Goal: Task Accomplishment & Management: Use online tool/utility

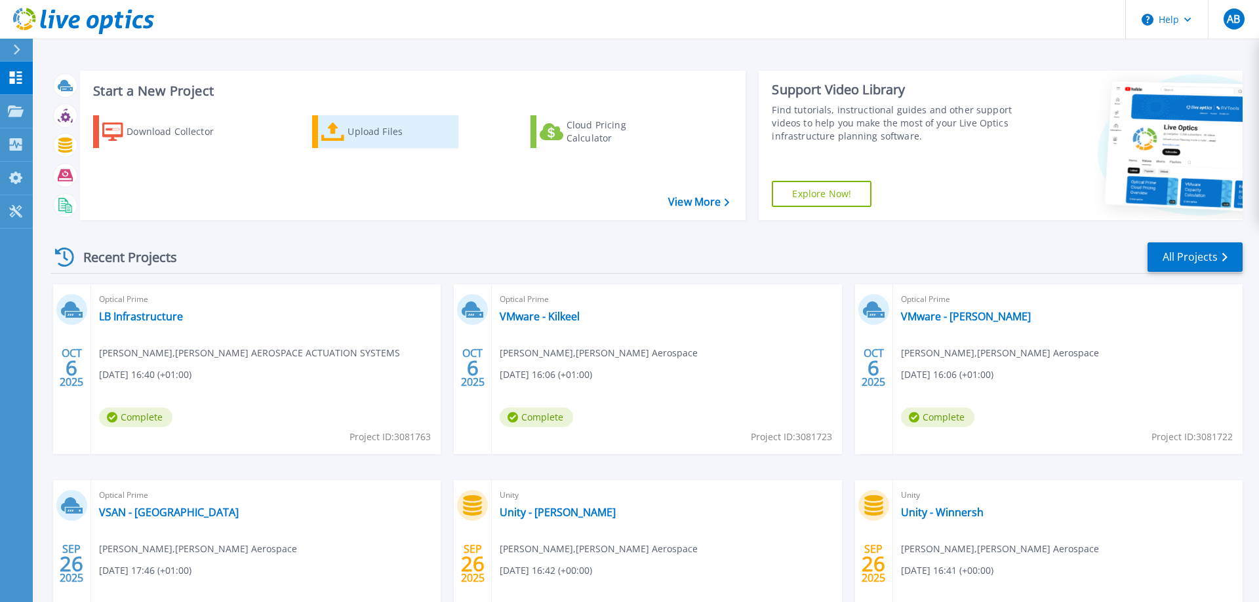
click at [374, 134] on div "Upload Files" at bounding box center [399, 132] width 105 height 26
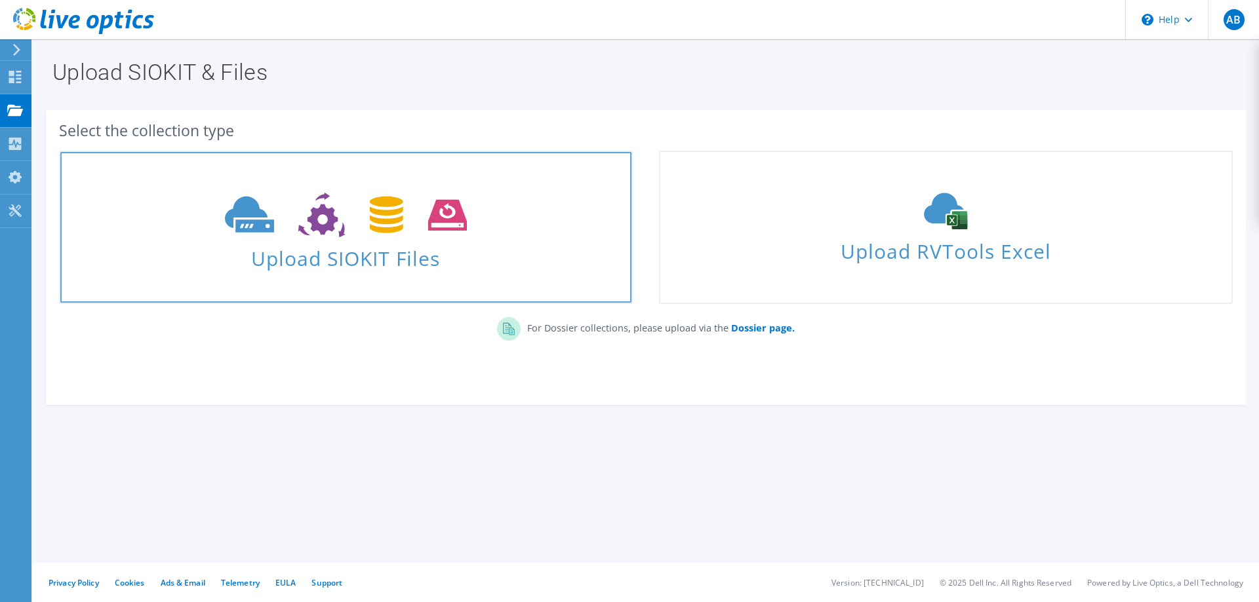
click at [293, 213] on icon at bounding box center [346, 215] width 242 height 45
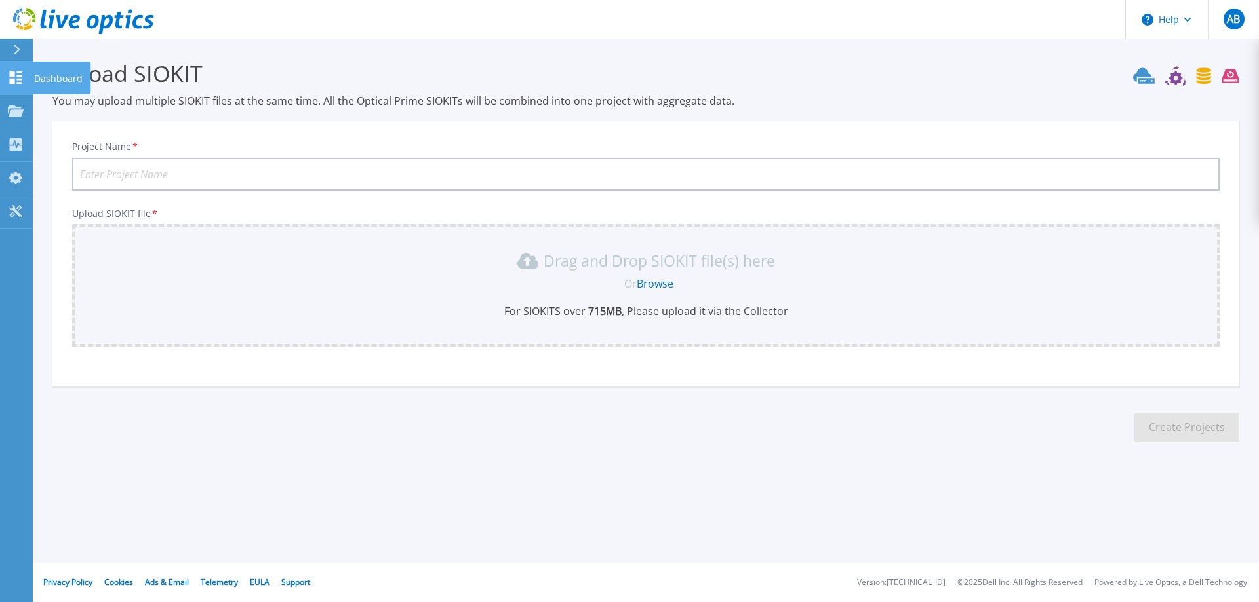
click at [21, 83] on icon at bounding box center [16, 77] width 12 height 12
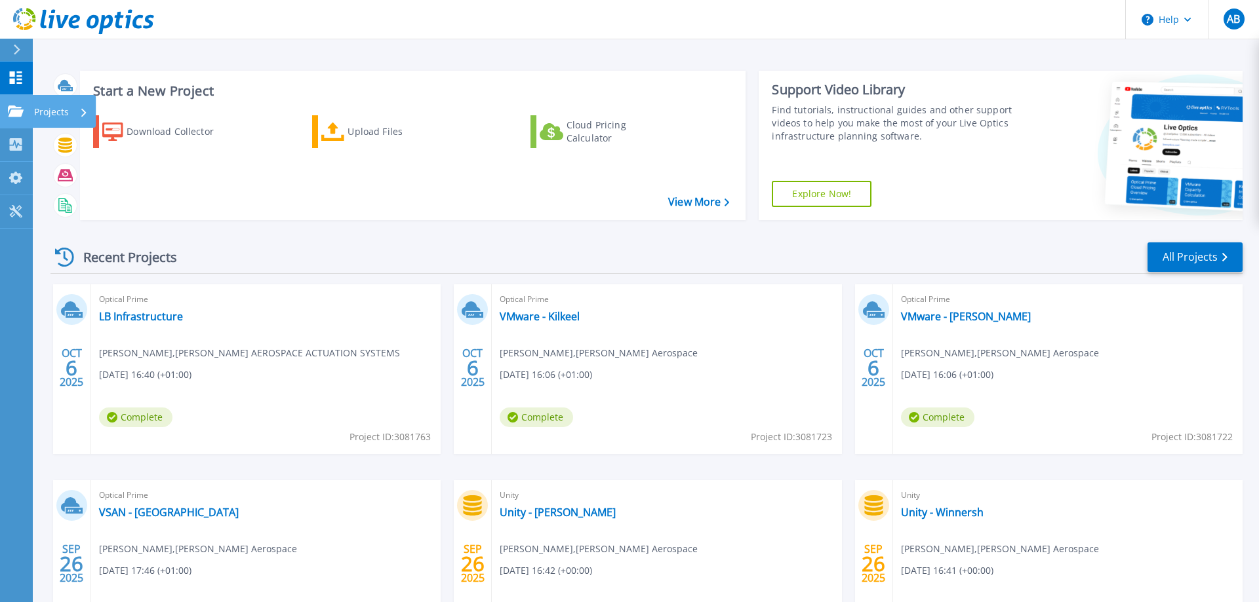
click at [16, 106] on icon at bounding box center [16, 111] width 16 height 11
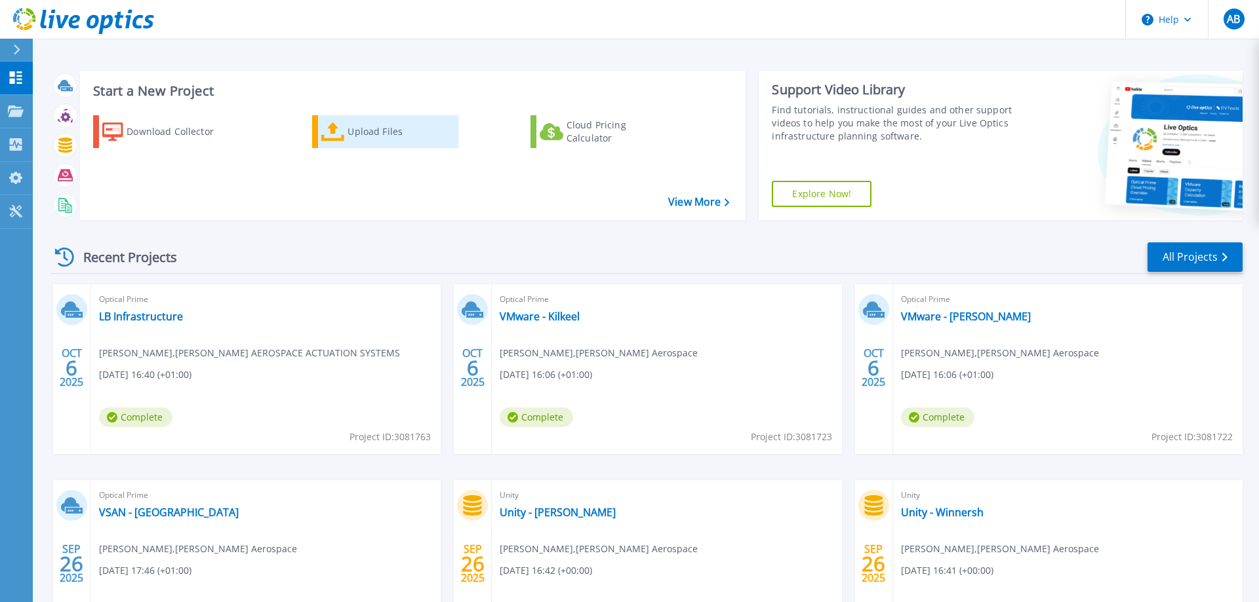
click at [336, 132] on icon at bounding box center [333, 132] width 24 height 19
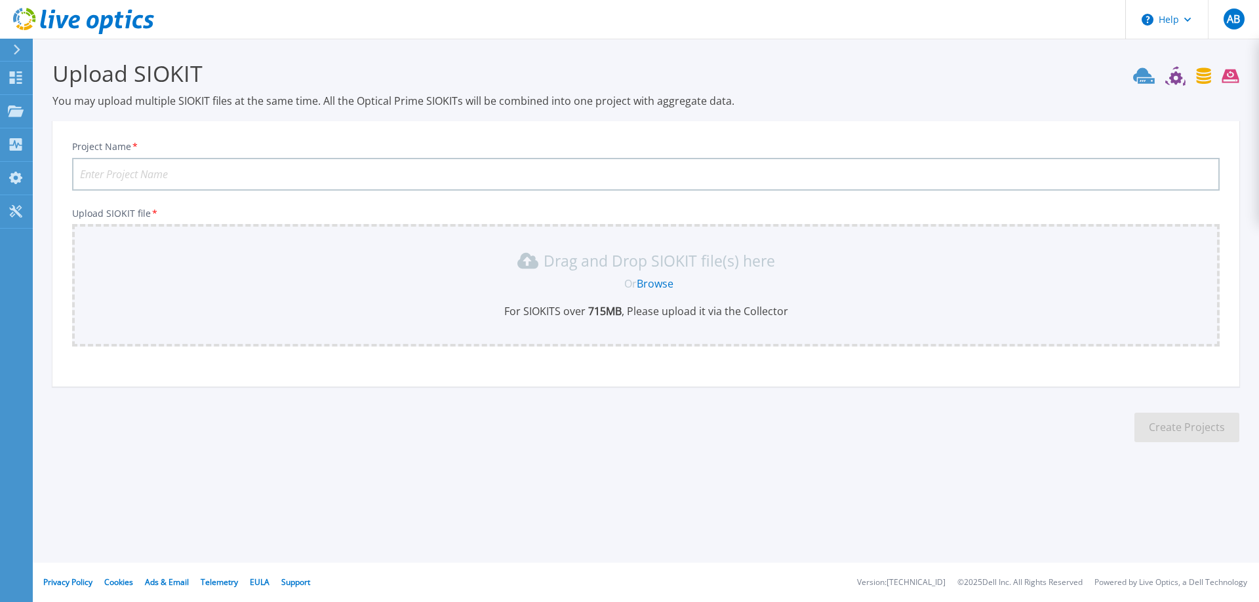
click at [172, 167] on input "Project Name *" at bounding box center [645, 174] width 1147 height 33
type input "VMware - Burgess Hill"
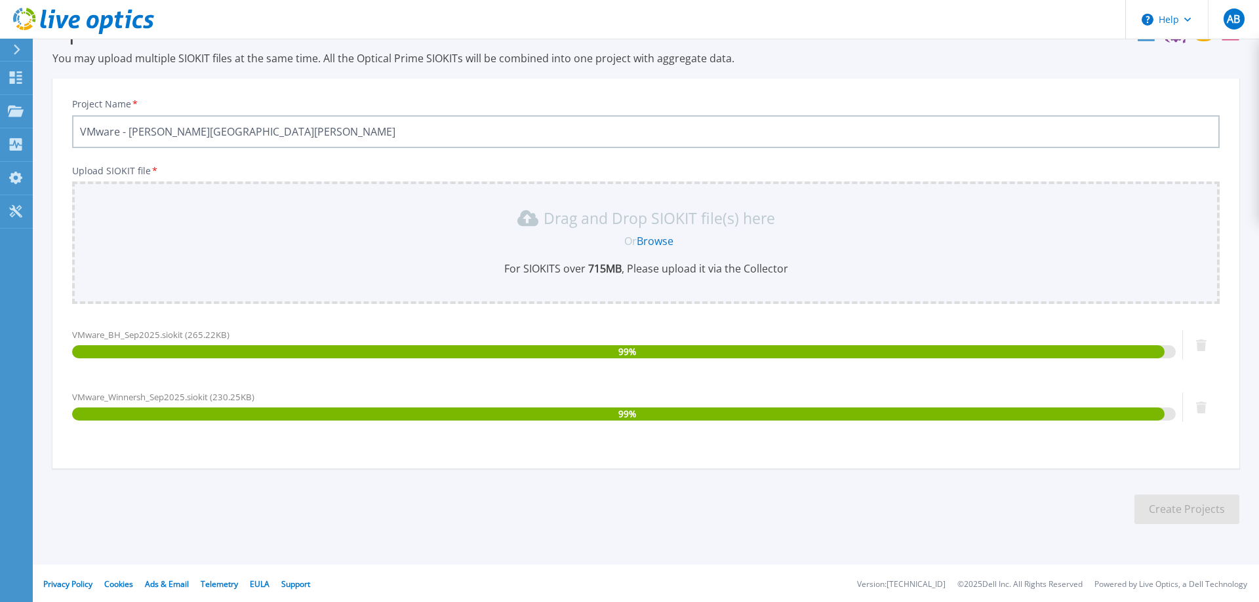
scroll to position [44, 0]
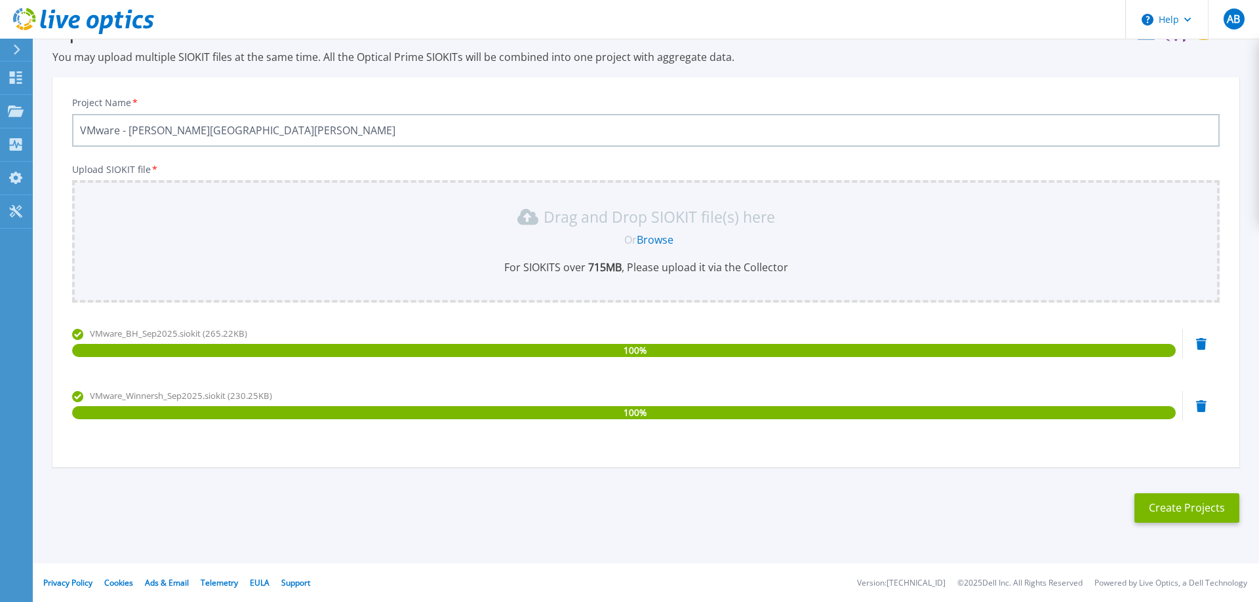
click at [1201, 405] on icon at bounding box center [1201, 407] width 10 height 12
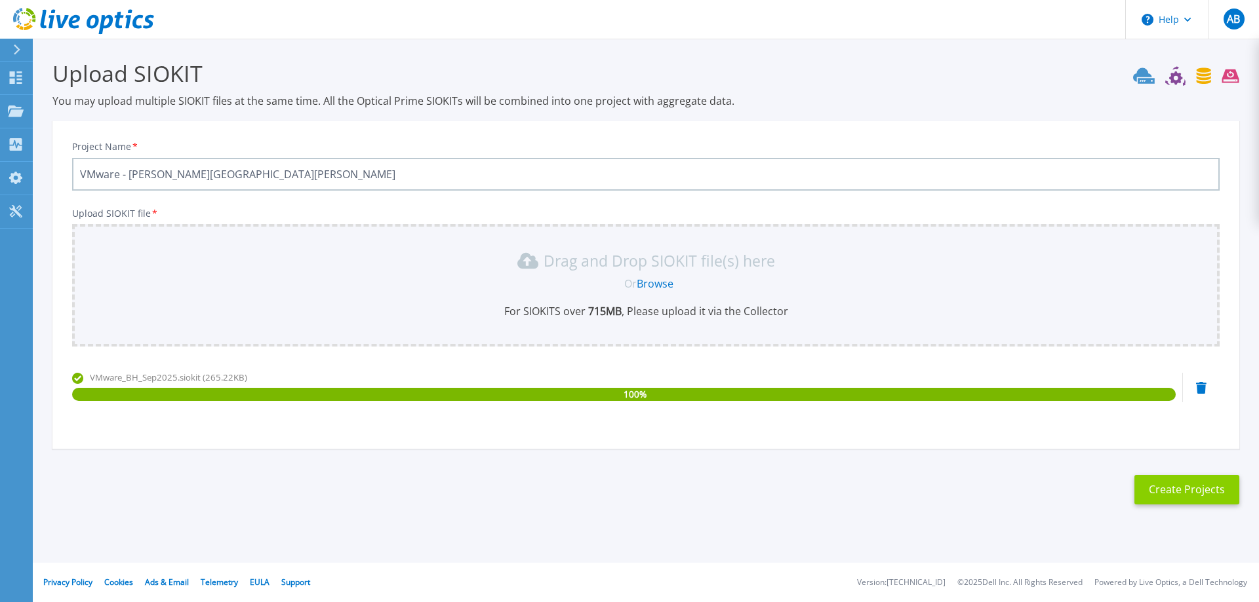
click at [1188, 492] on button "Create Projects" at bounding box center [1186, 490] width 105 height 30
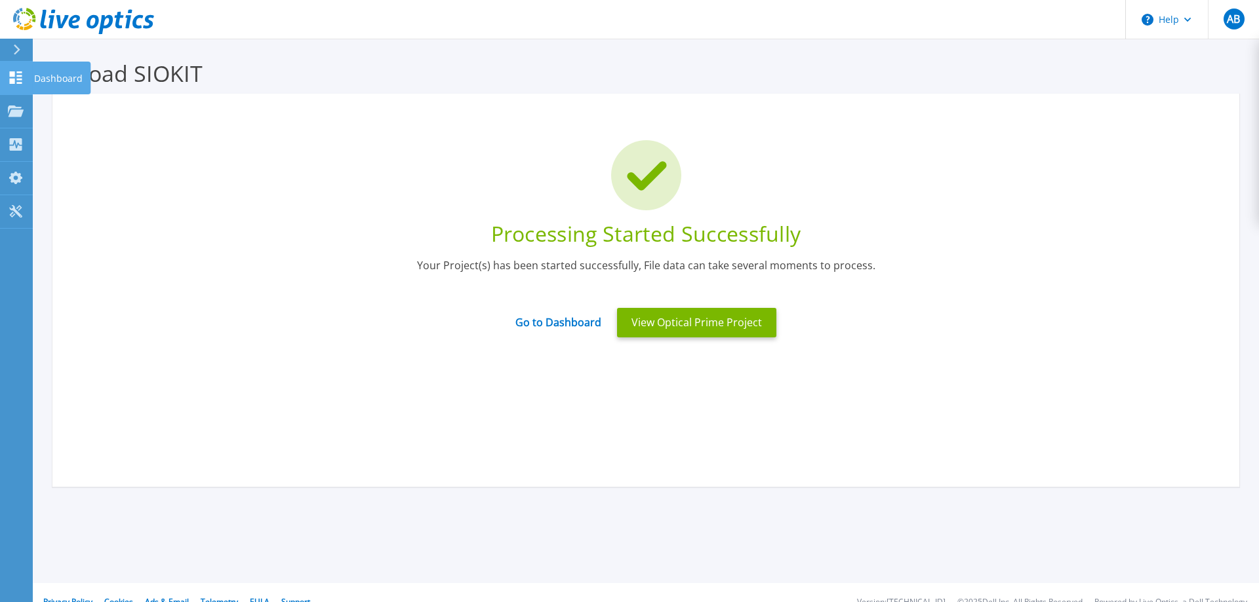
click at [14, 79] on icon at bounding box center [16, 77] width 12 height 12
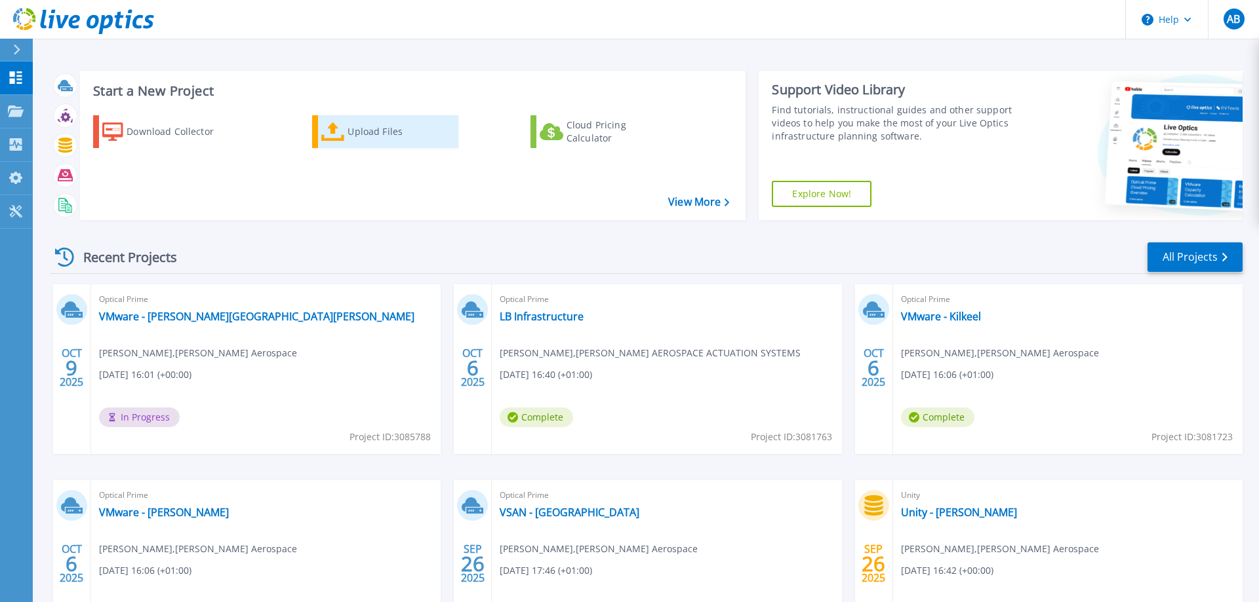
click at [380, 128] on div "Upload Files" at bounding box center [399, 132] width 105 height 26
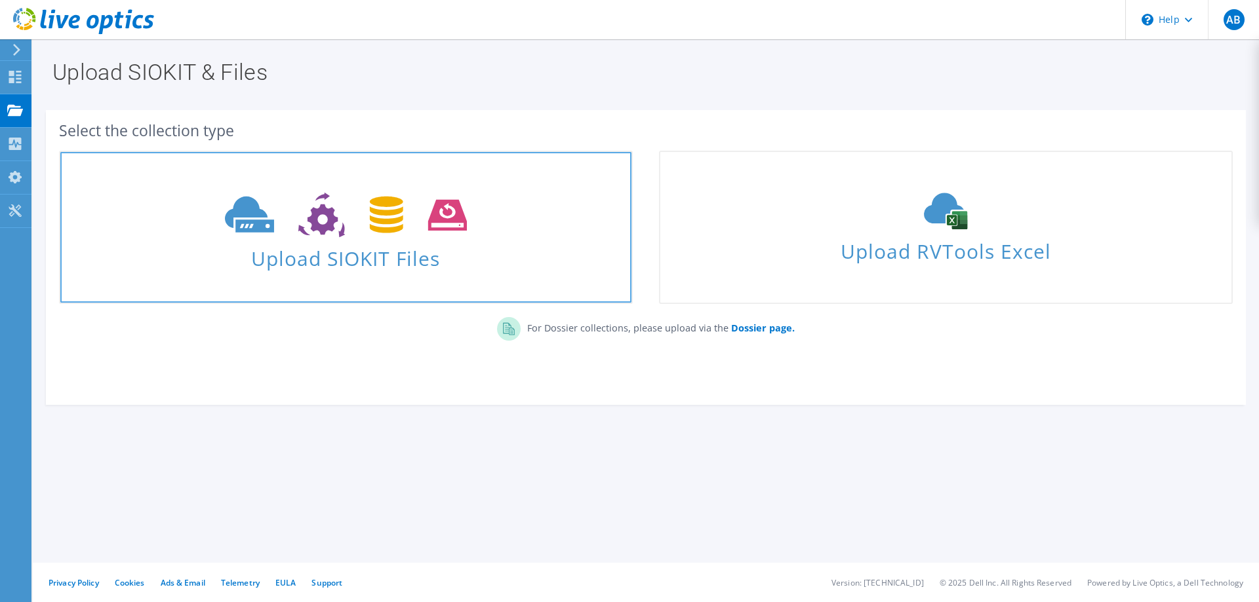
click at [235, 206] on use at bounding box center [346, 215] width 242 height 45
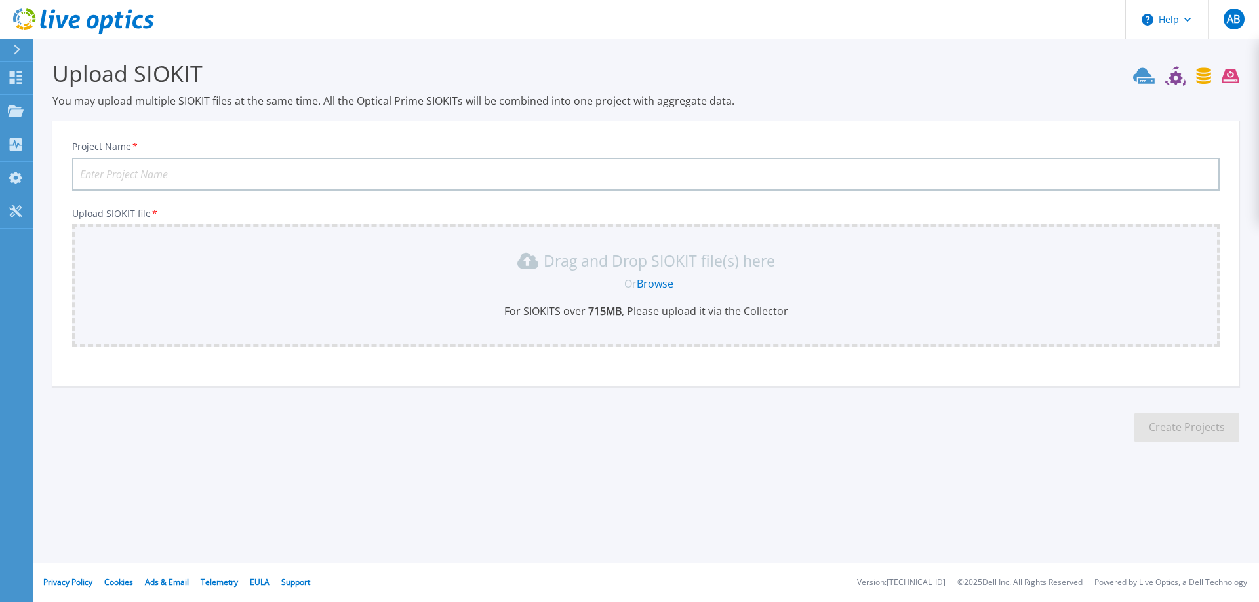
click at [146, 172] on input "Project Name *" at bounding box center [645, 174] width 1147 height 33
type input "VMware - Winnersh"
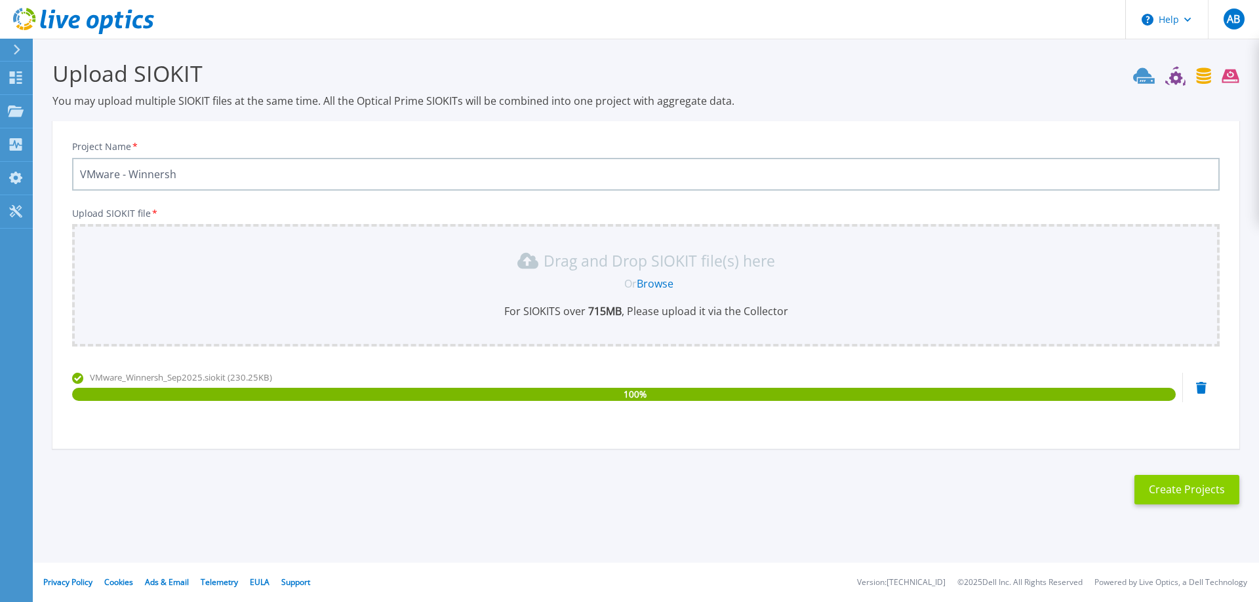
click at [1172, 485] on button "Create Projects" at bounding box center [1186, 490] width 105 height 30
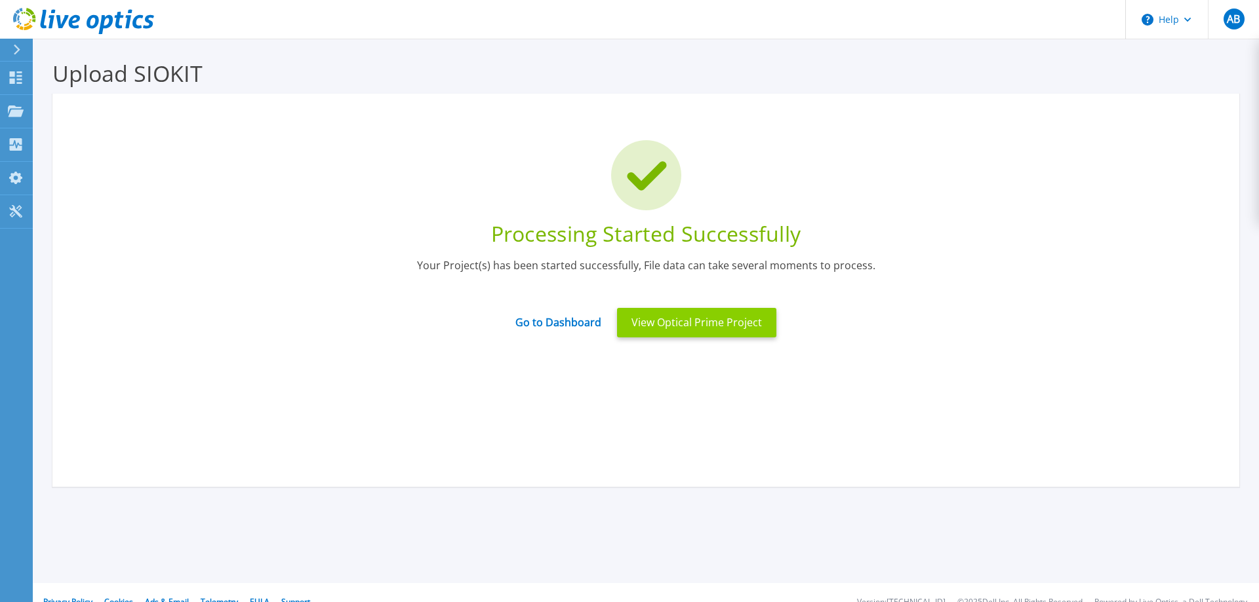
click at [708, 320] on button "View Optical Prime Project" at bounding box center [696, 323] width 159 height 30
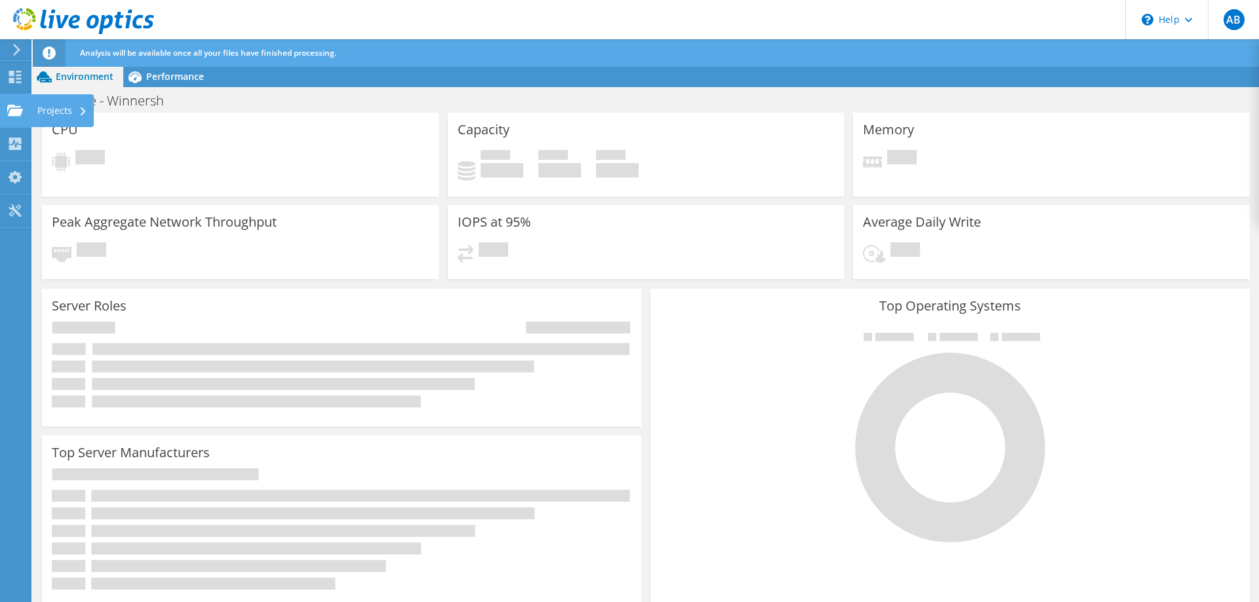
click at [17, 111] on use at bounding box center [15, 109] width 16 height 11
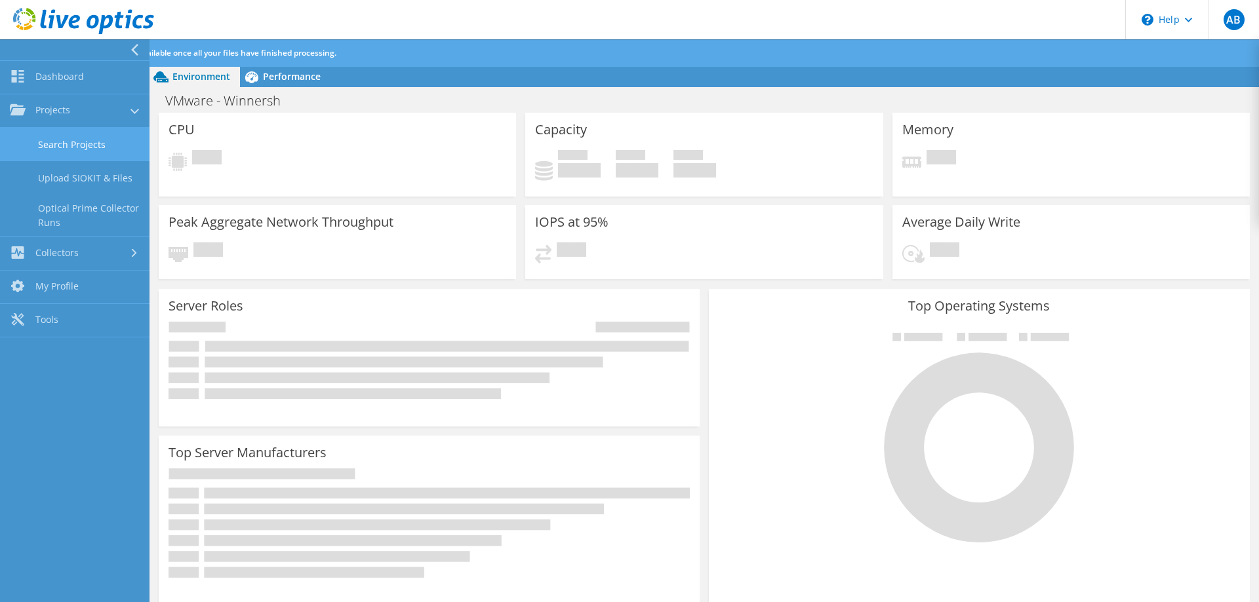
click at [89, 143] on link "Search Projects" at bounding box center [74, 144] width 149 height 33
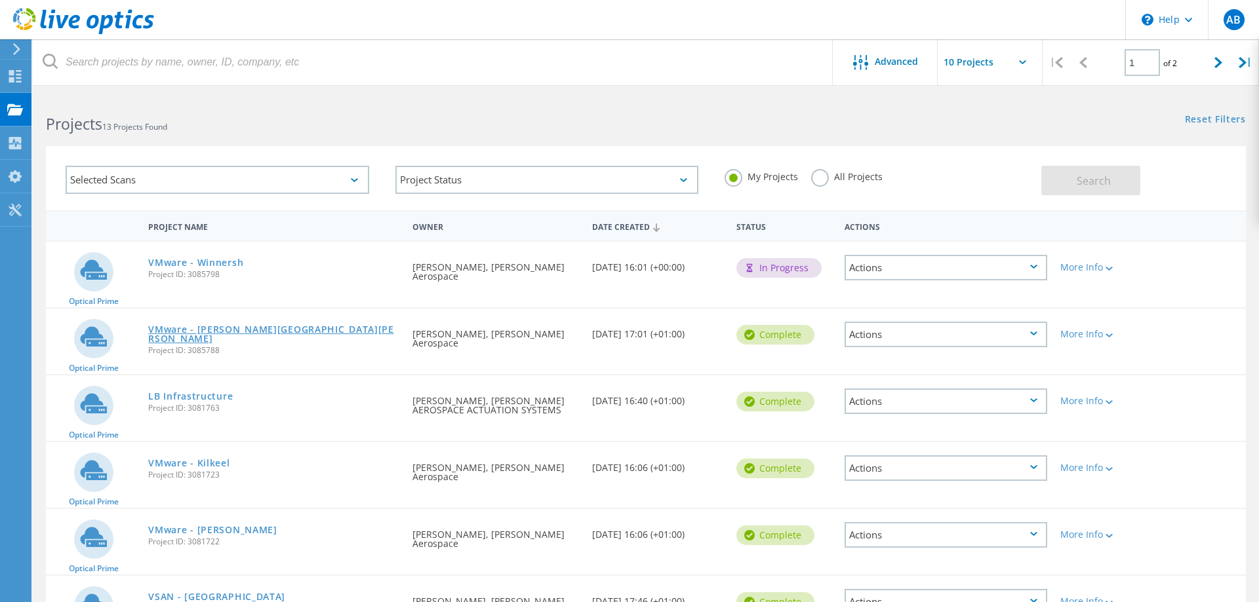
click at [188, 330] on link "VMware - Burgess Hill" at bounding box center [273, 334] width 251 height 18
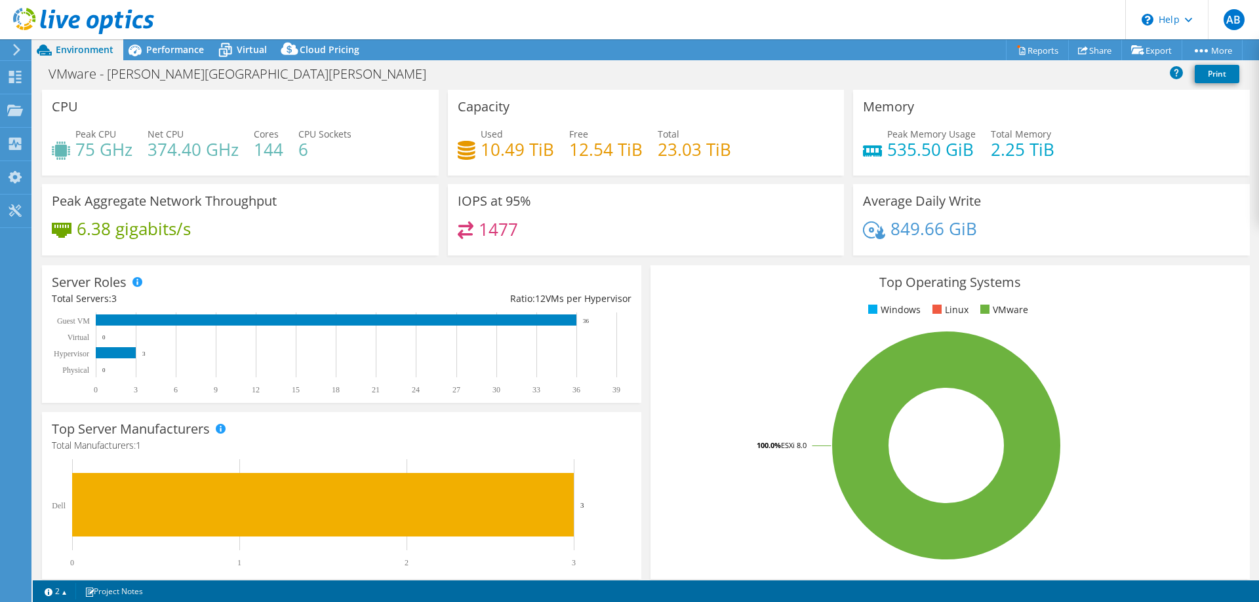
select select "USD"
click at [1035, 47] on link "Reports" at bounding box center [1037, 50] width 63 height 20
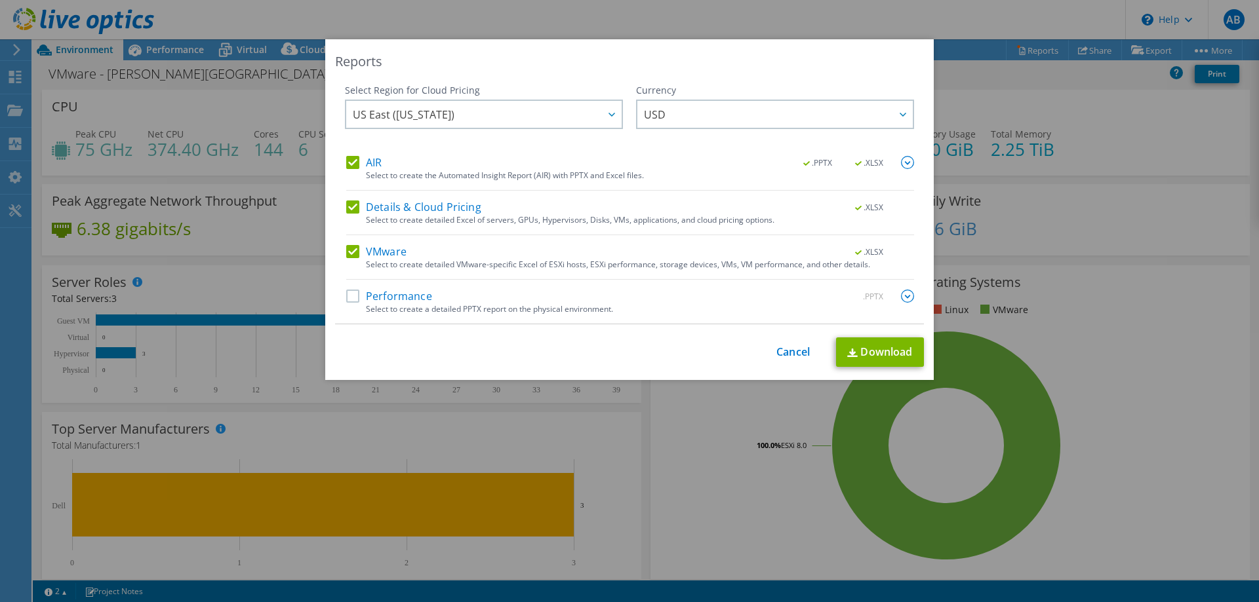
click at [355, 162] on label "AIR" at bounding box center [363, 162] width 35 height 13
click at [0, 0] on input "AIR" at bounding box center [0, 0] width 0 height 0
click at [340, 208] on div "Select Region for Cloud Pricing Asia Pacific (Hong Kong) Asia Pacific (Mumbai) …" at bounding box center [629, 204] width 589 height 241
click at [355, 203] on label "Details & Cloud Pricing" at bounding box center [413, 207] width 135 height 13
click at [0, 0] on input "Details & Cloud Pricing" at bounding box center [0, 0] width 0 height 0
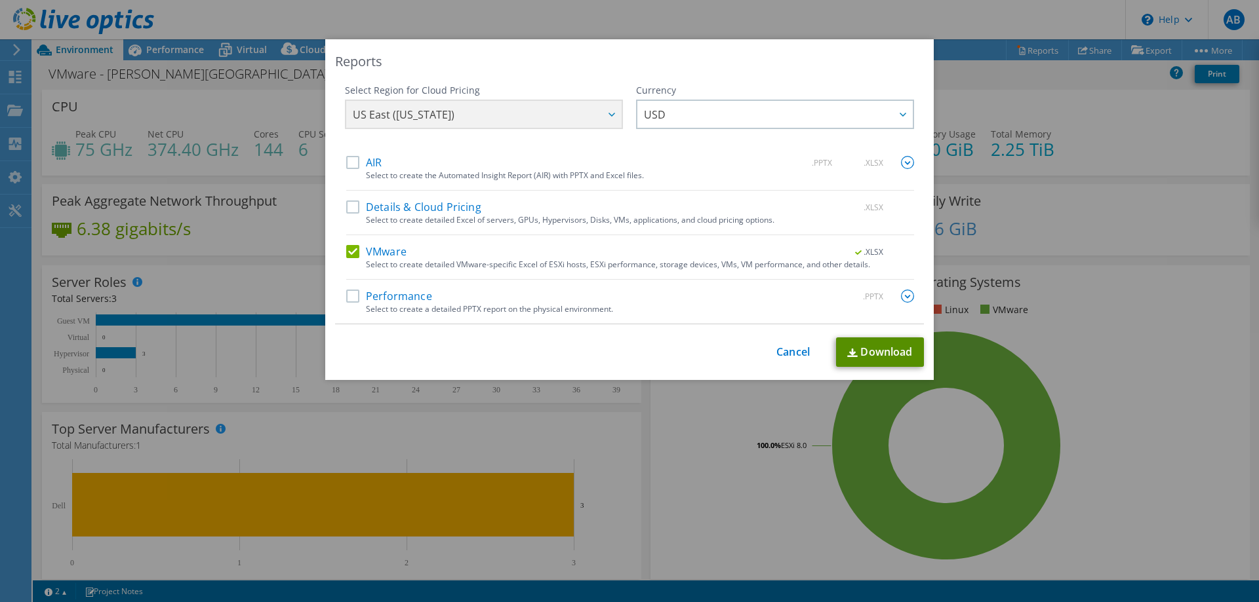
click at [894, 353] on link "Download" at bounding box center [880, 353] width 88 height 30
click at [794, 354] on link "Cancel" at bounding box center [792, 352] width 33 height 12
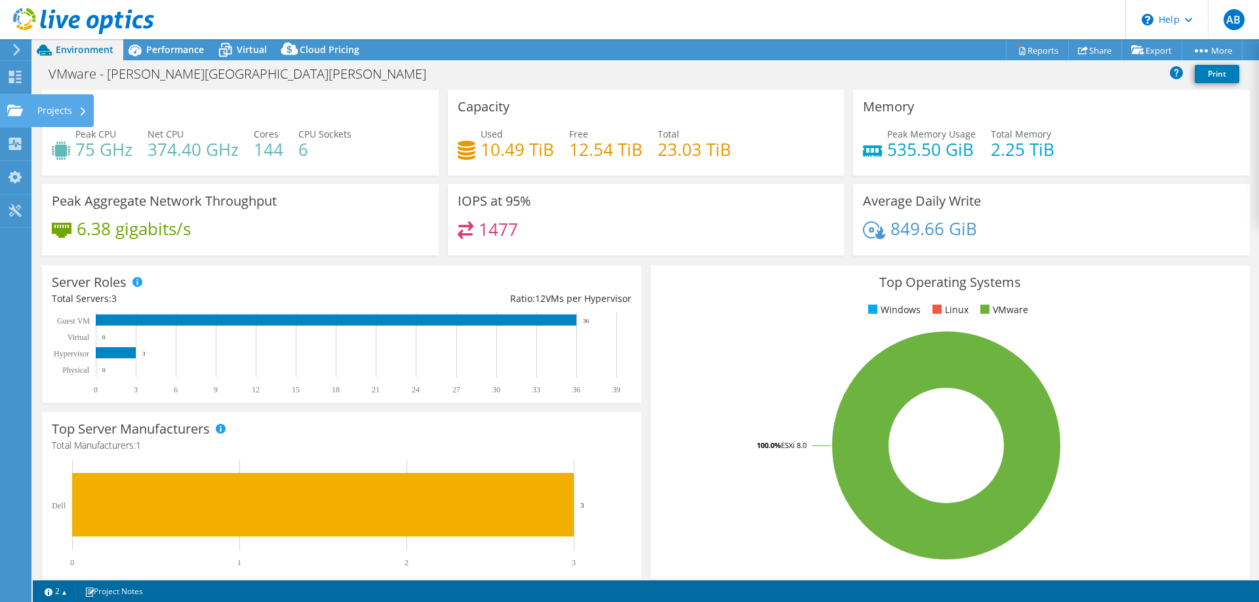
click at [15, 114] on use at bounding box center [15, 109] width 16 height 11
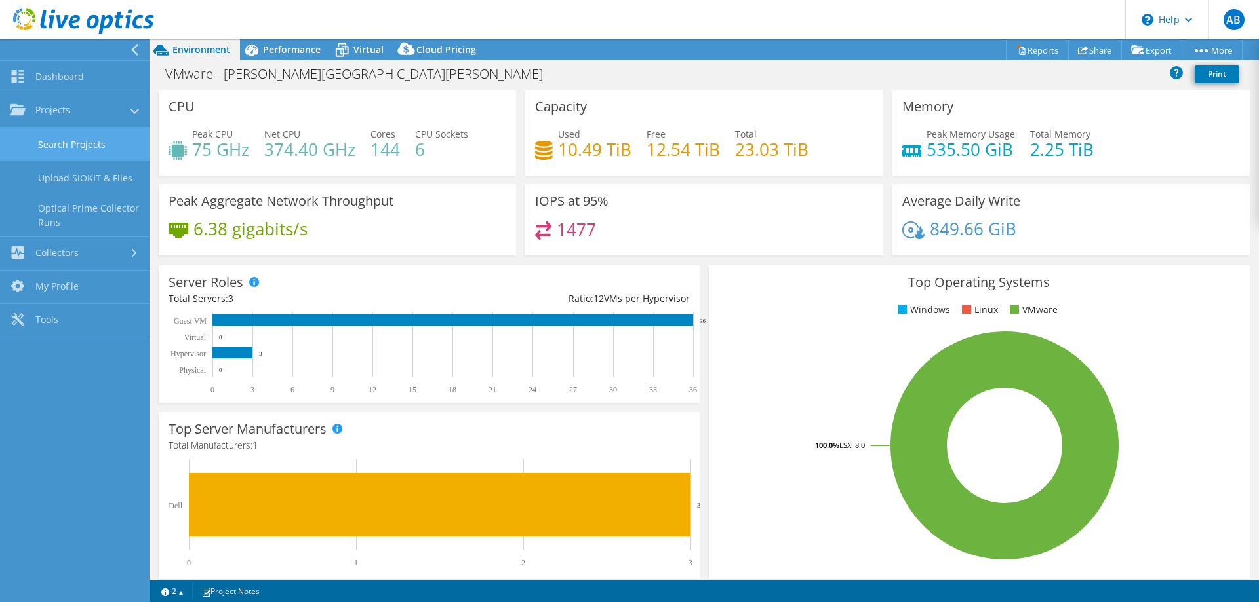
click at [85, 139] on link "Search Projects" at bounding box center [74, 144] width 149 height 33
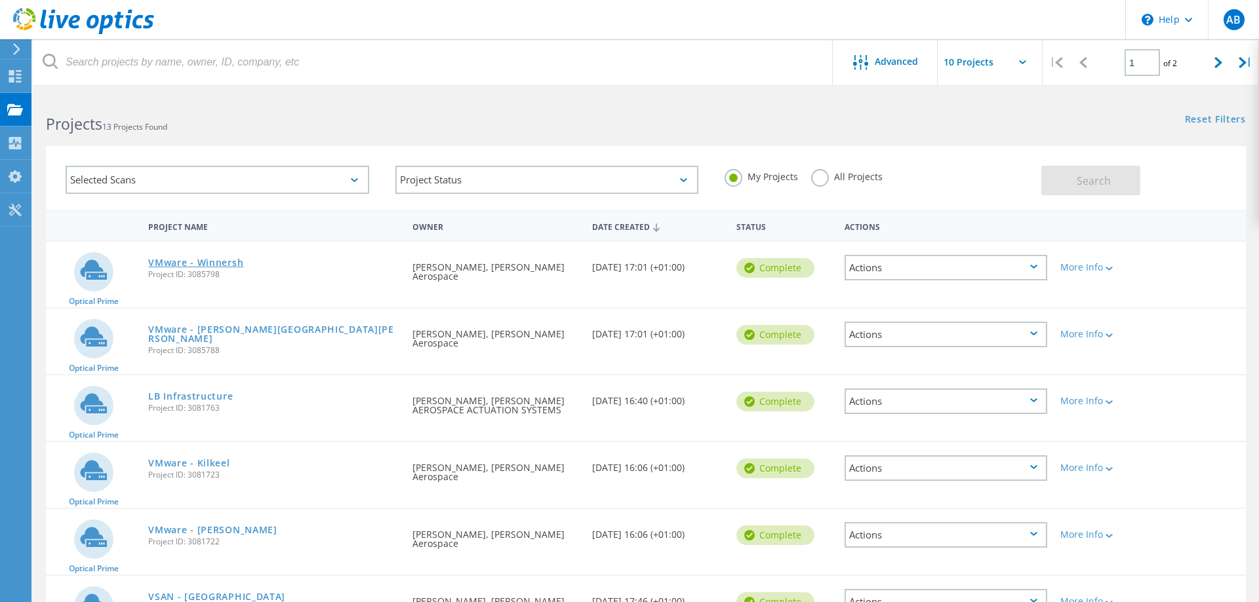
click at [214, 262] on link "VMware - Winnersh" at bounding box center [195, 262] width 95 height 9
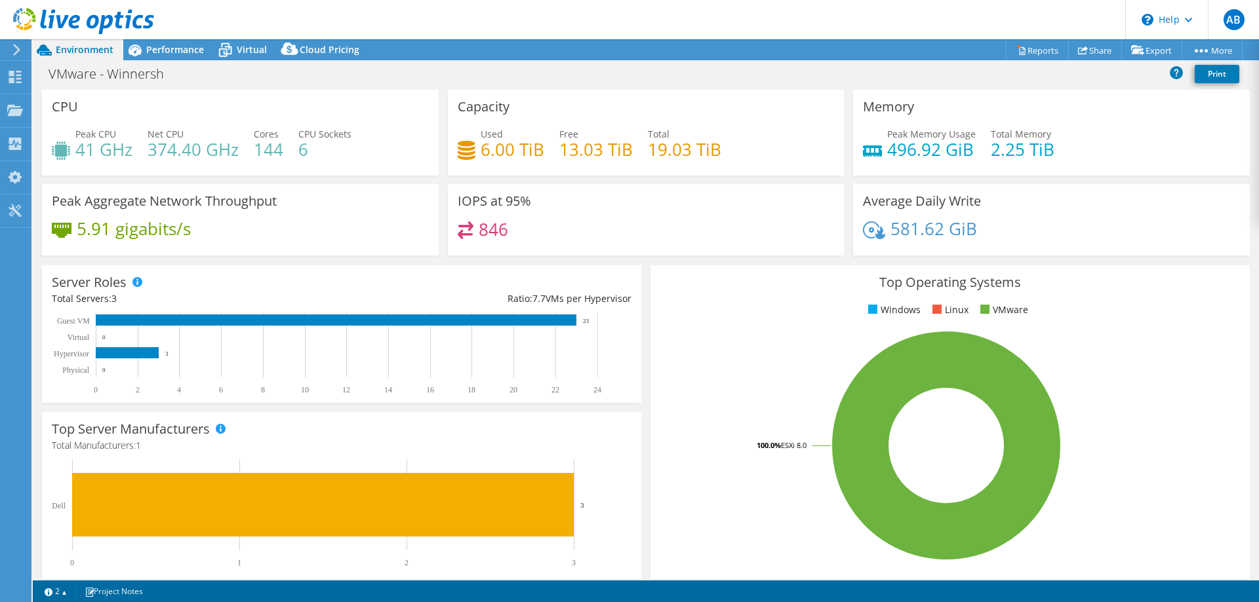
select select "USD"
click at [1020, 47] on link "Reports" at bounding box center [1037, 50] width 63 height 20
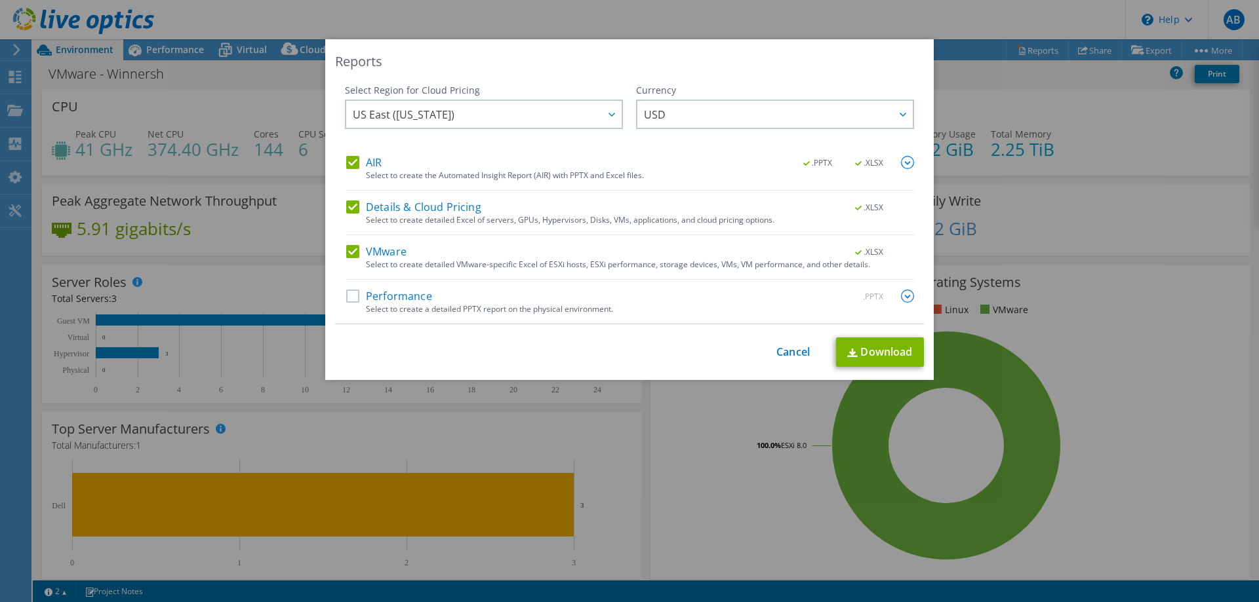
click at [355, 160] on label "AIR" at bounding box center [363, 162] width 35 height 13
click at [0, 0] on input "AIR" at bounding box center [0, 0] width 0 height 0
click at [351, 205] on label "Details & Cloud Pricing" at bounding box center [413, 207] width 135 height 13
click at [0, 0] on input "Details & Cloud Pricing" at bounding box center [0, 0] width 0 height 0
click at [884, 348] on link "Download" at bounding box center [880, 353] width 88 height 30
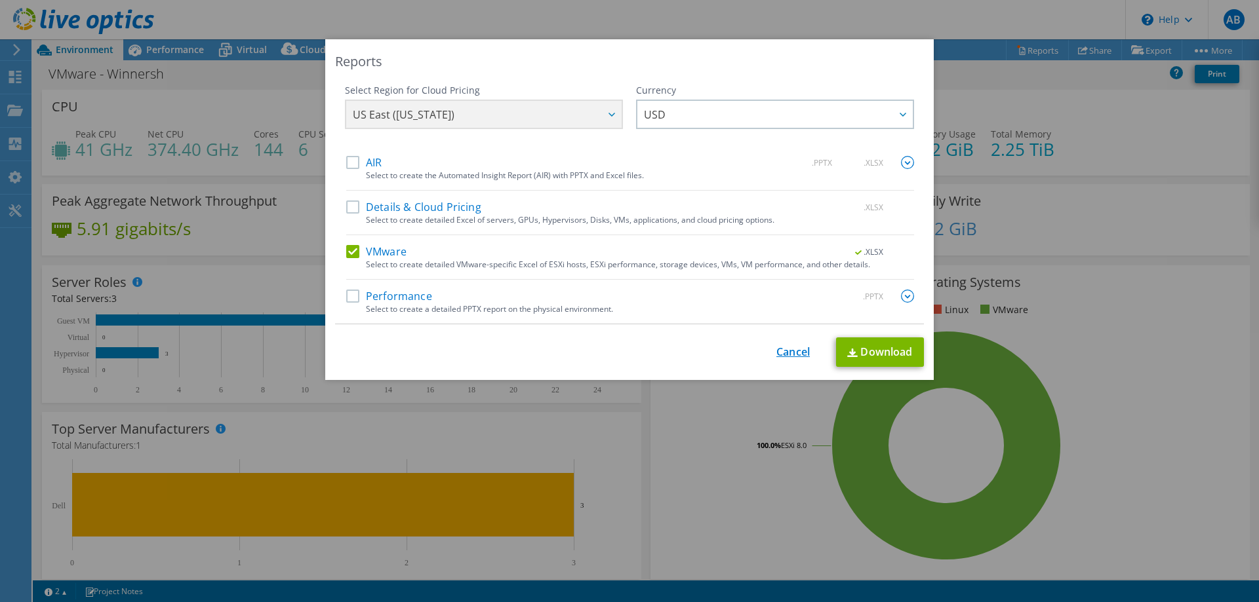
click at [787, 353] on link "Cancel" at bounding box center [792, 352] width 33 height 12
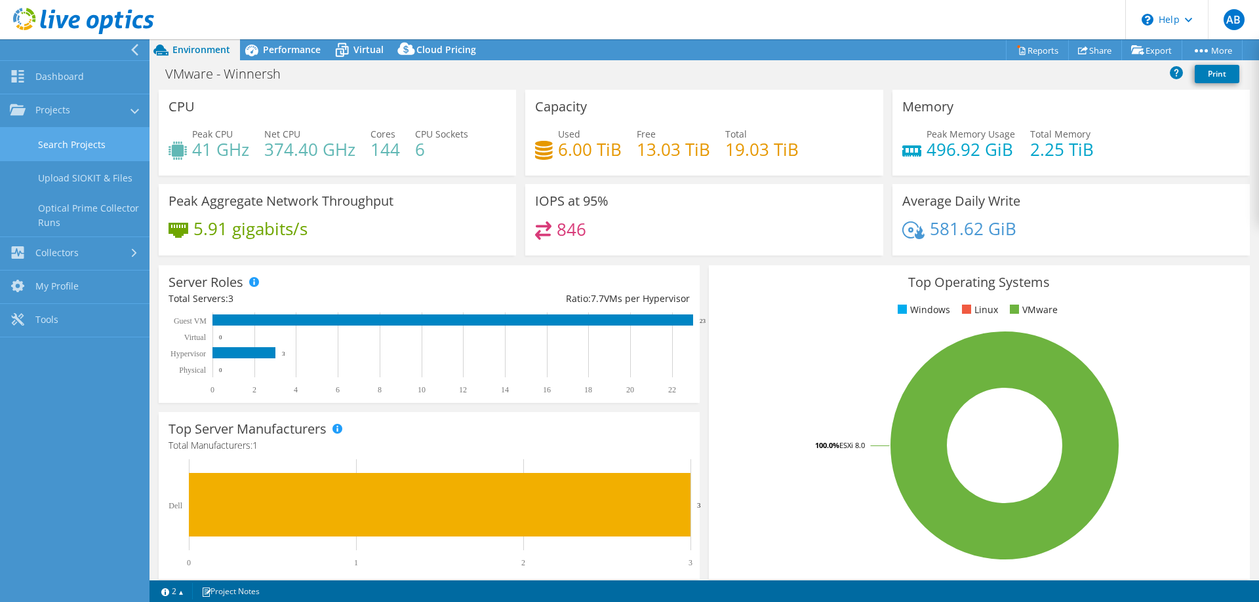
click at [83, 149] on link "Search Projects" at bounding box center [74, 144] width 149 height 33
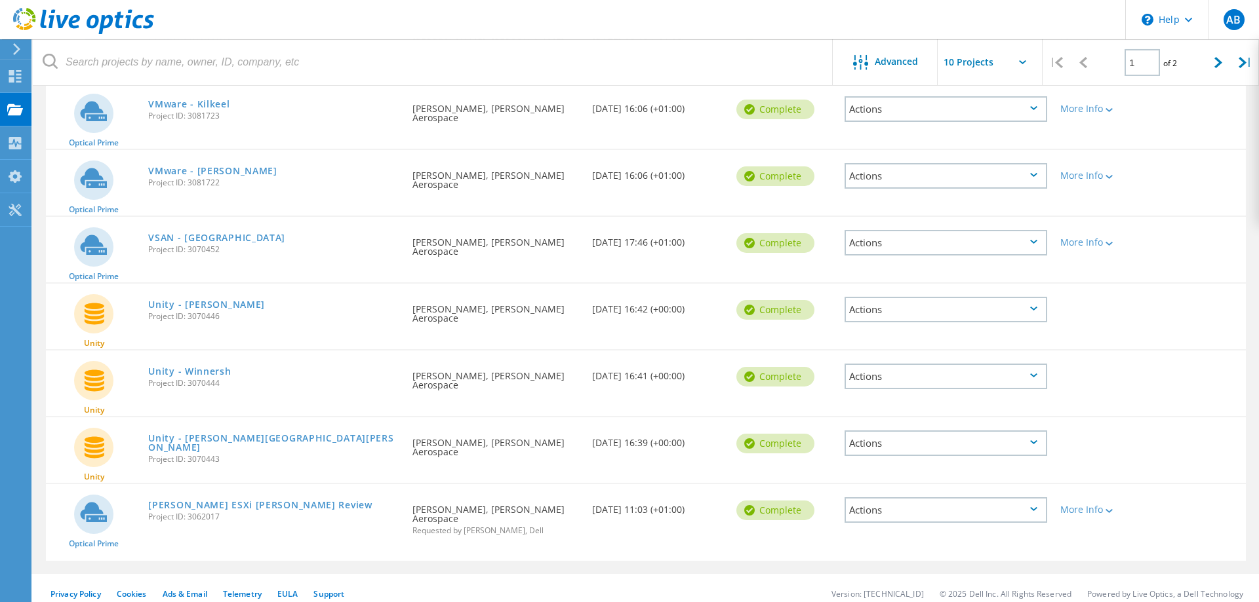
scroll to position [371, 0]
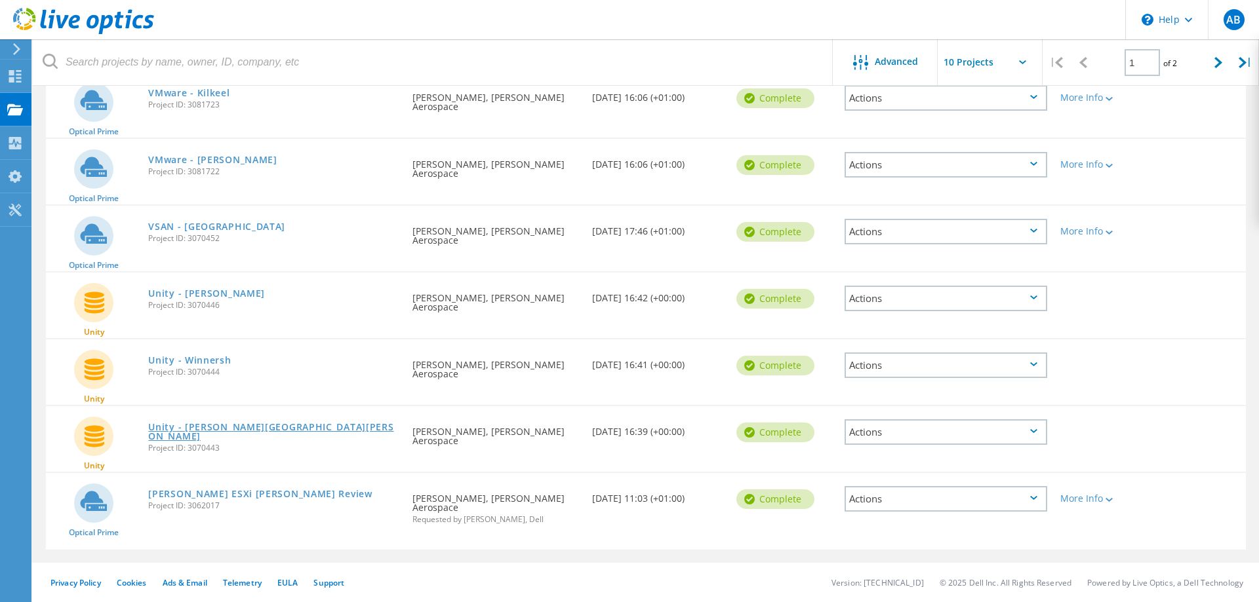
click at [212, 426] on link "Unity - [PERSON_NAME][GEOGRAPHIC_DATA][PERSON_NAME]" at bounding box center [273, 432] width 251 height 18
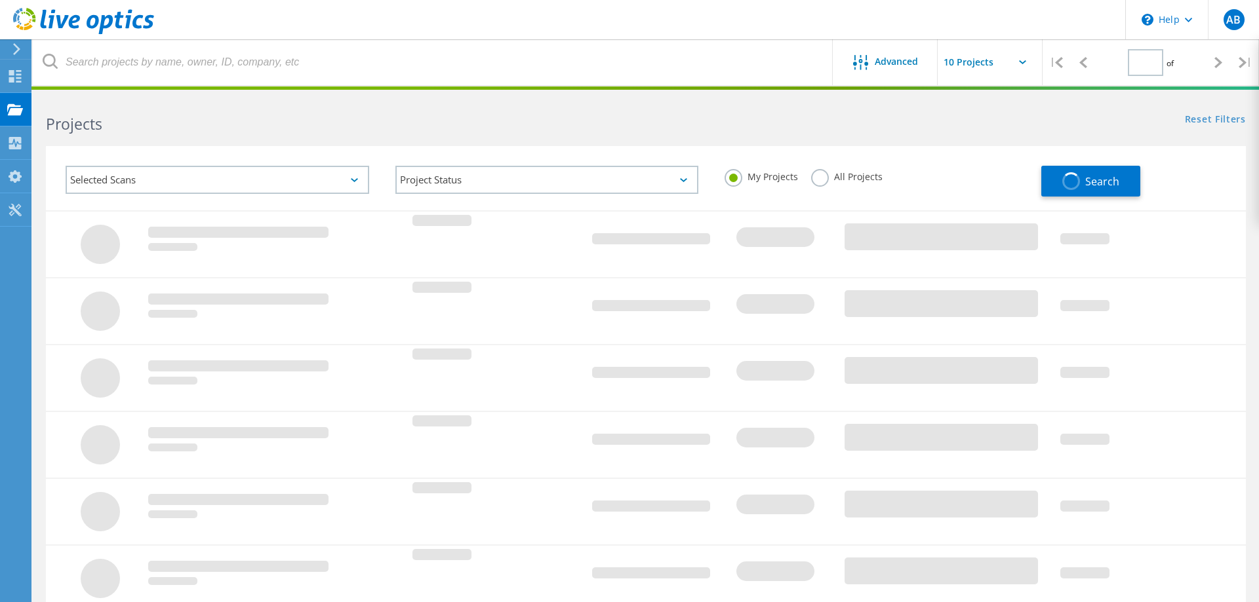
type input "1"
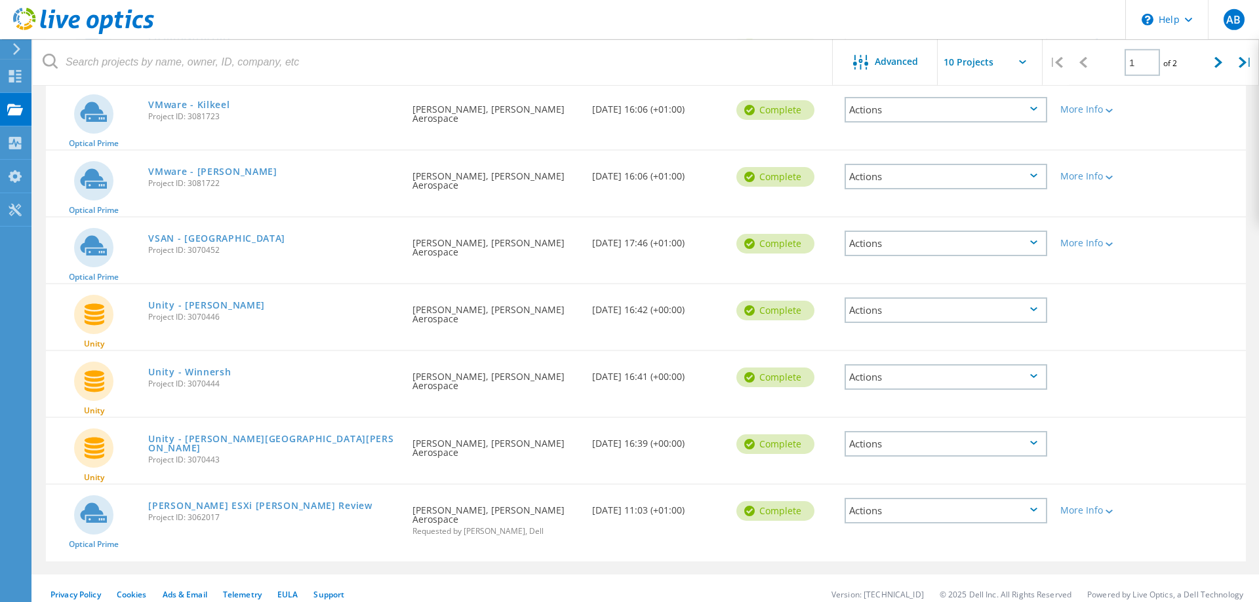
scroll to position [371, 0]
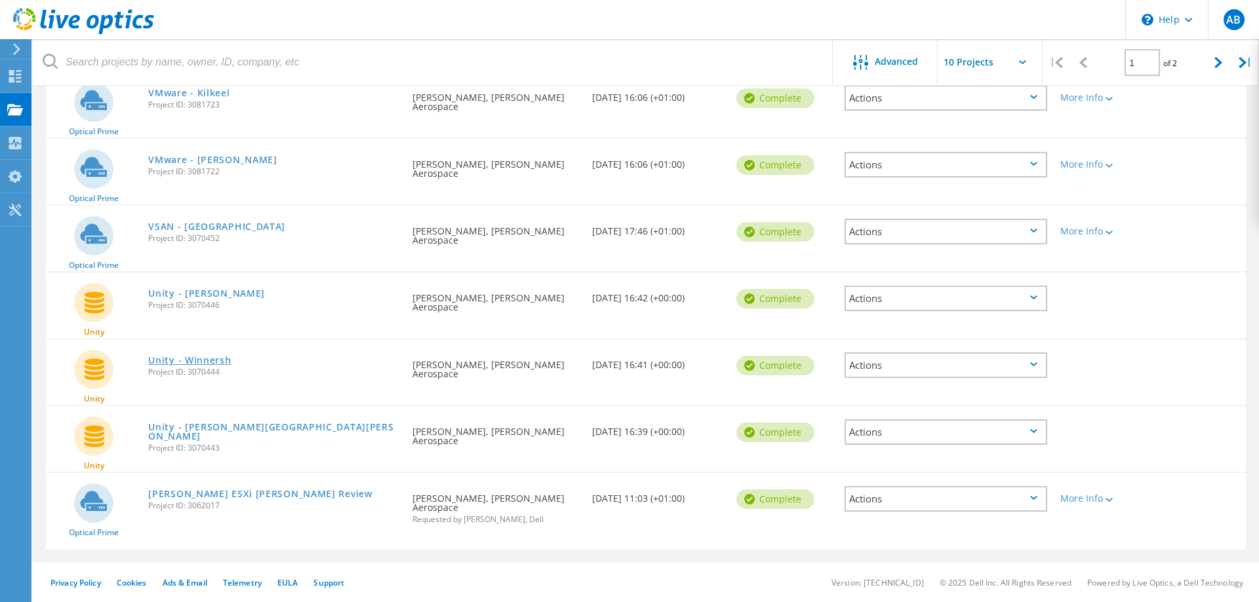
click at [203, 359] on link "Unity - Winnersh" at bounding box center [189, 360] width 83 height 9
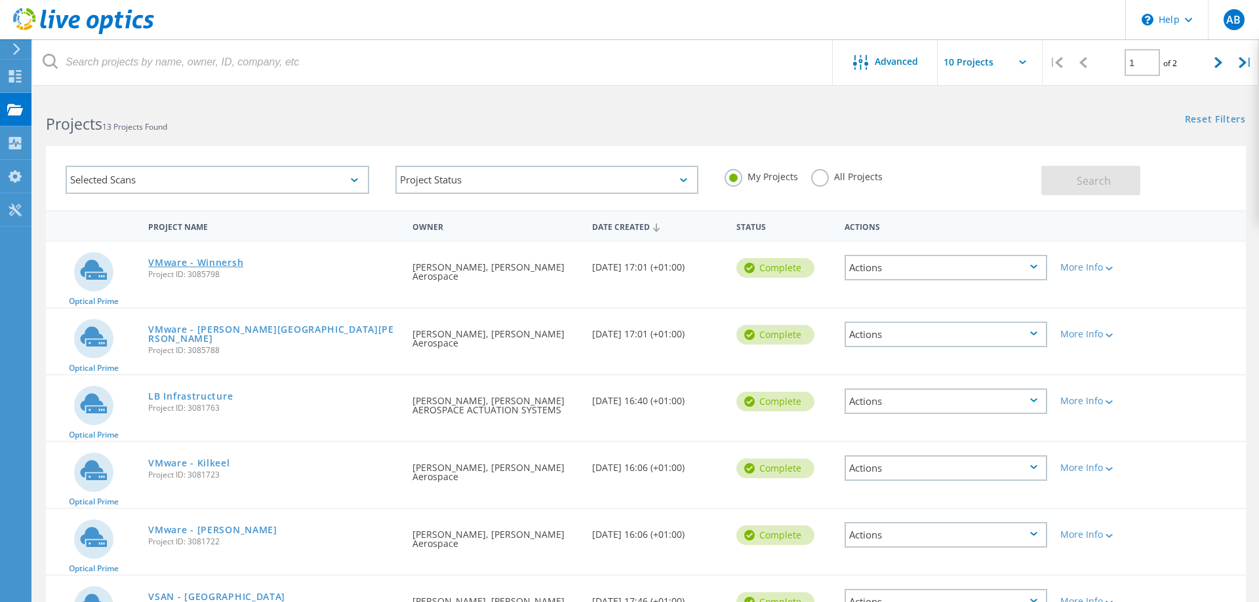
click at [221, 260] on link "VMware - Winnersh" at bounding box center [195, 262] width 95 height 9
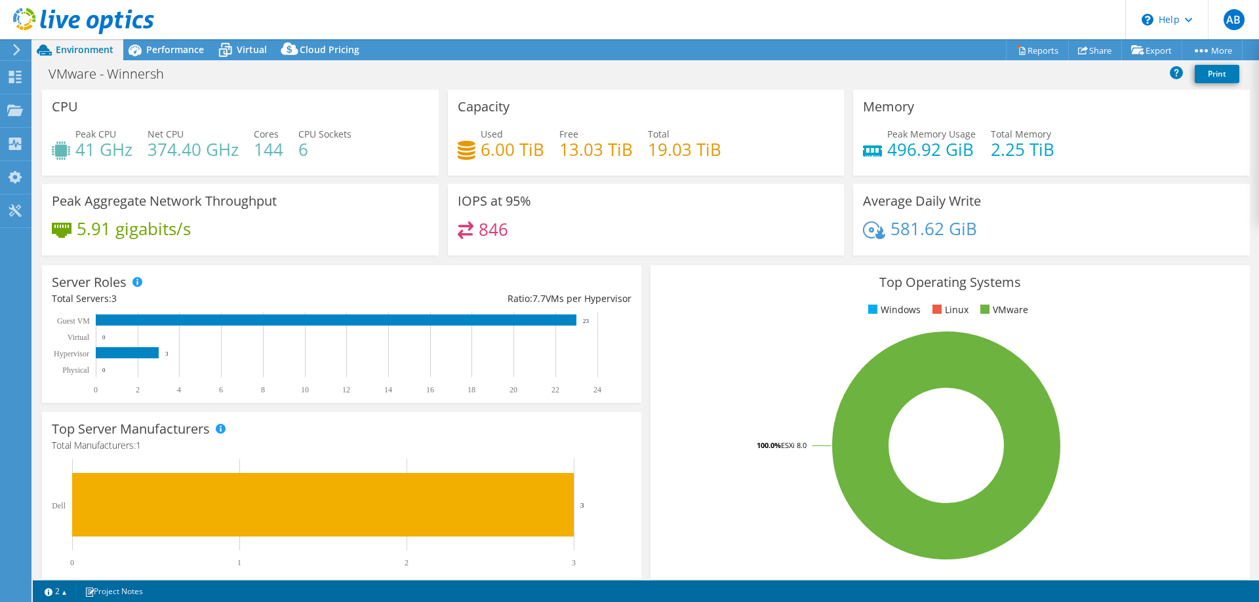
select select "USD"
click at [162, 49] on span "Performance" at bounding box center [175, 49] width 58 height 12
